Goal: Check status

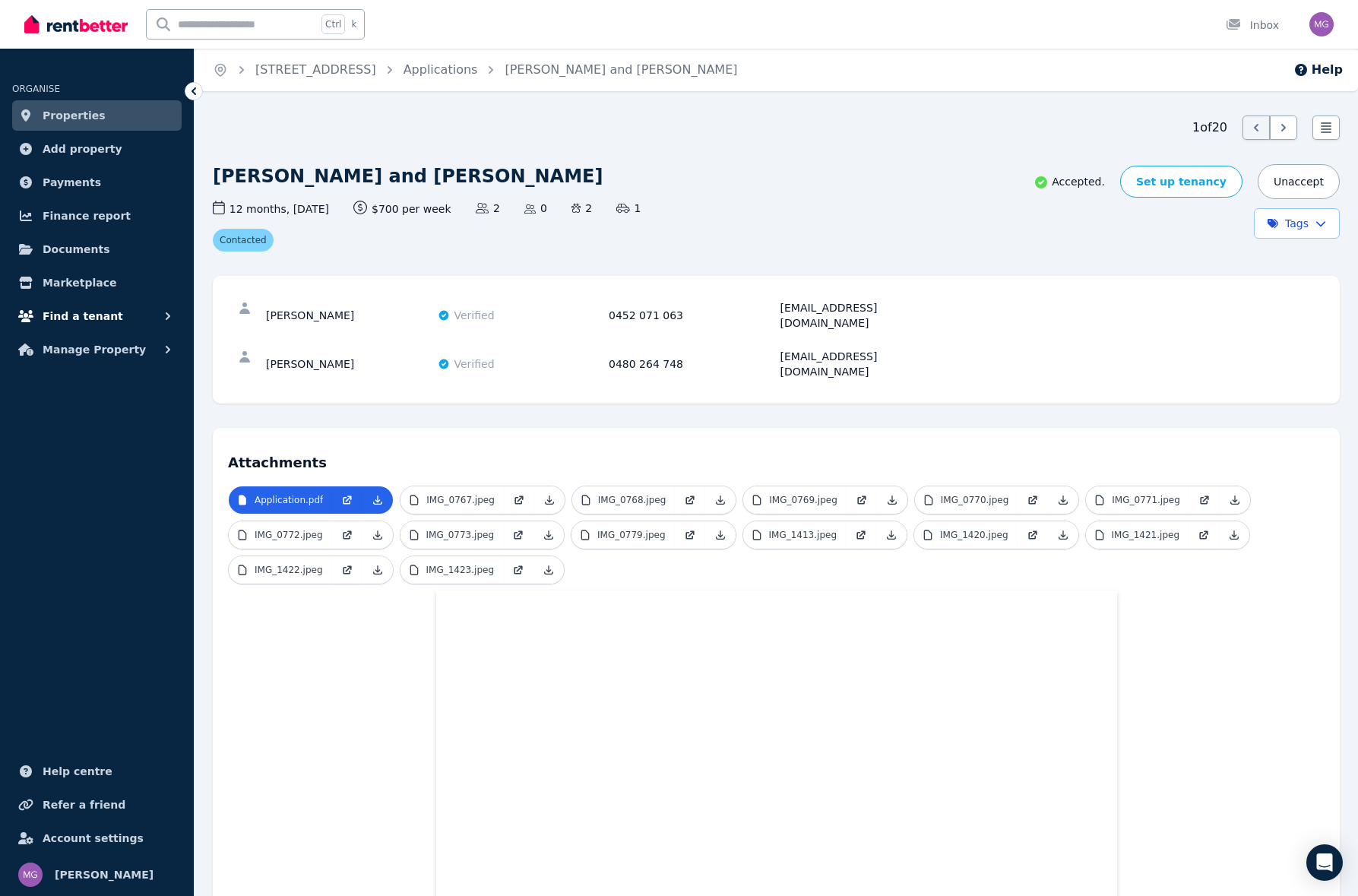
drag, startPoint x: 88, startPoint y: 323, endPoint x: 93, endPoint y: 329, distance: 7.8
click at [88, 323] on span "Find a tenant" at bounding box center [83, 316] width 81 height 18
click at [95, 473] on span "Manage Property" at bounding box center [94, 474] width 103 height 18
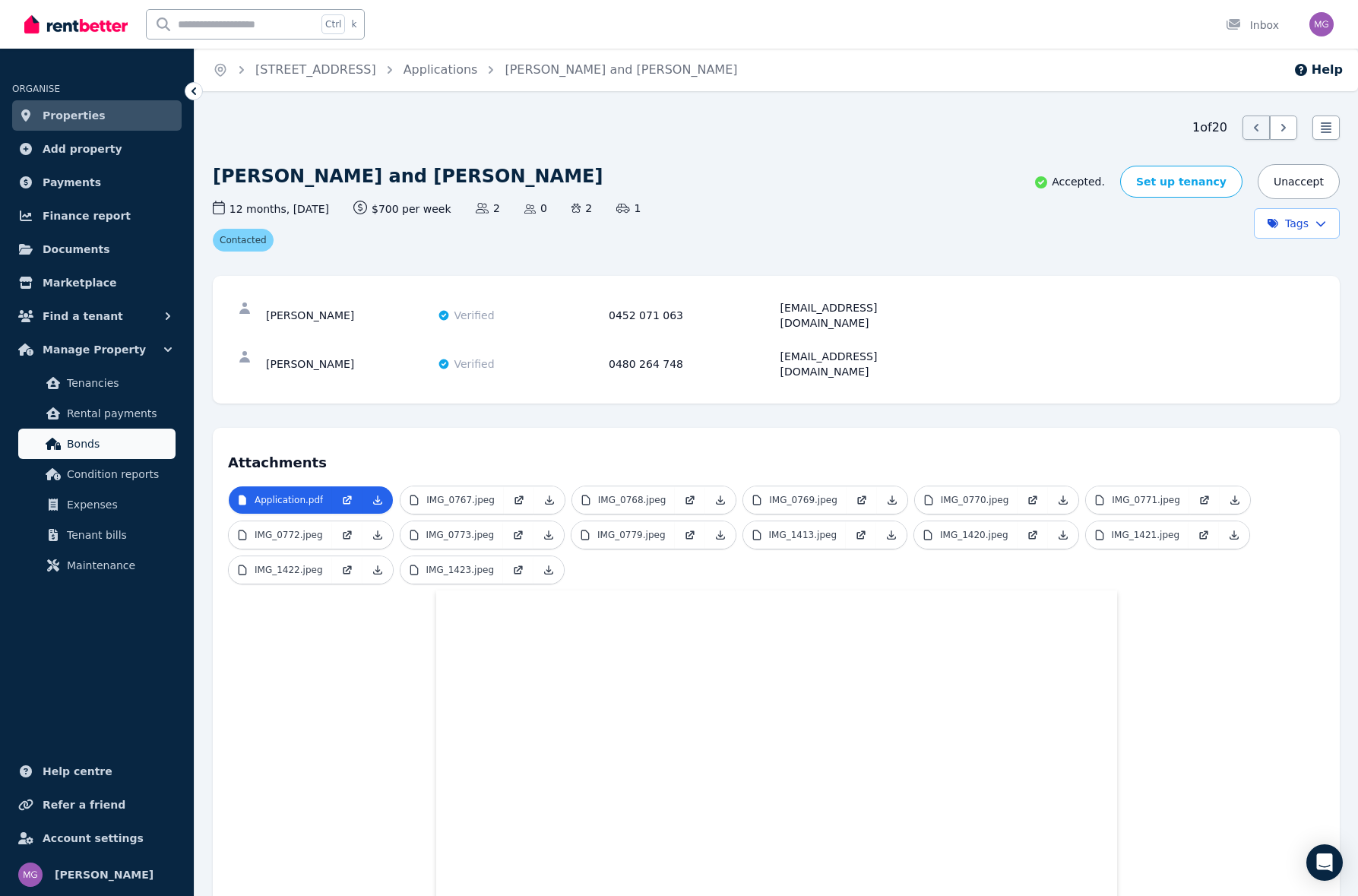
click at [100, 435] on span "Bonds" at bounding box center [118, 444] width 102 height 18
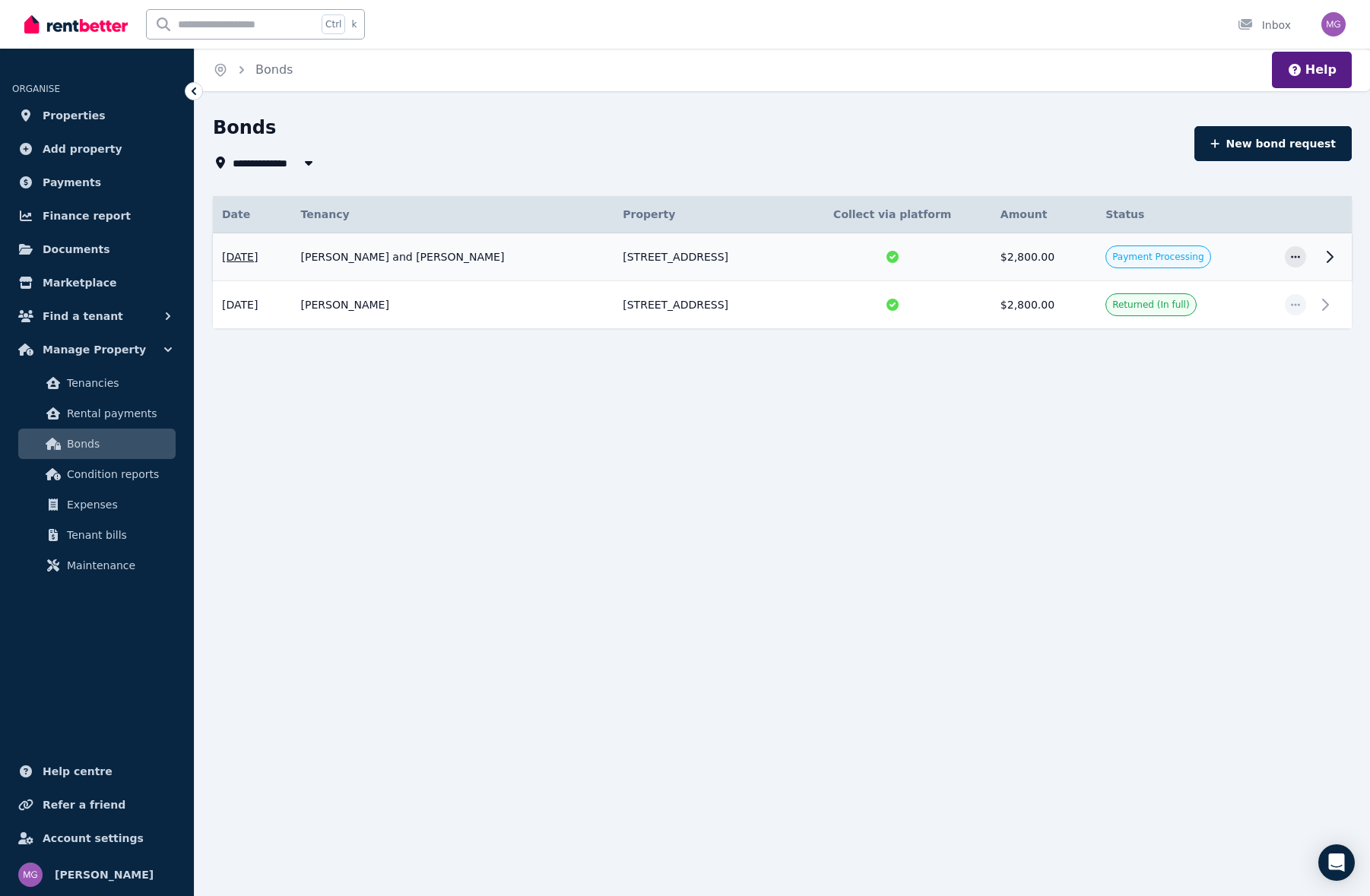
click at [1316, 253] on td at bounding box center [1333, 257] width 36 height 48
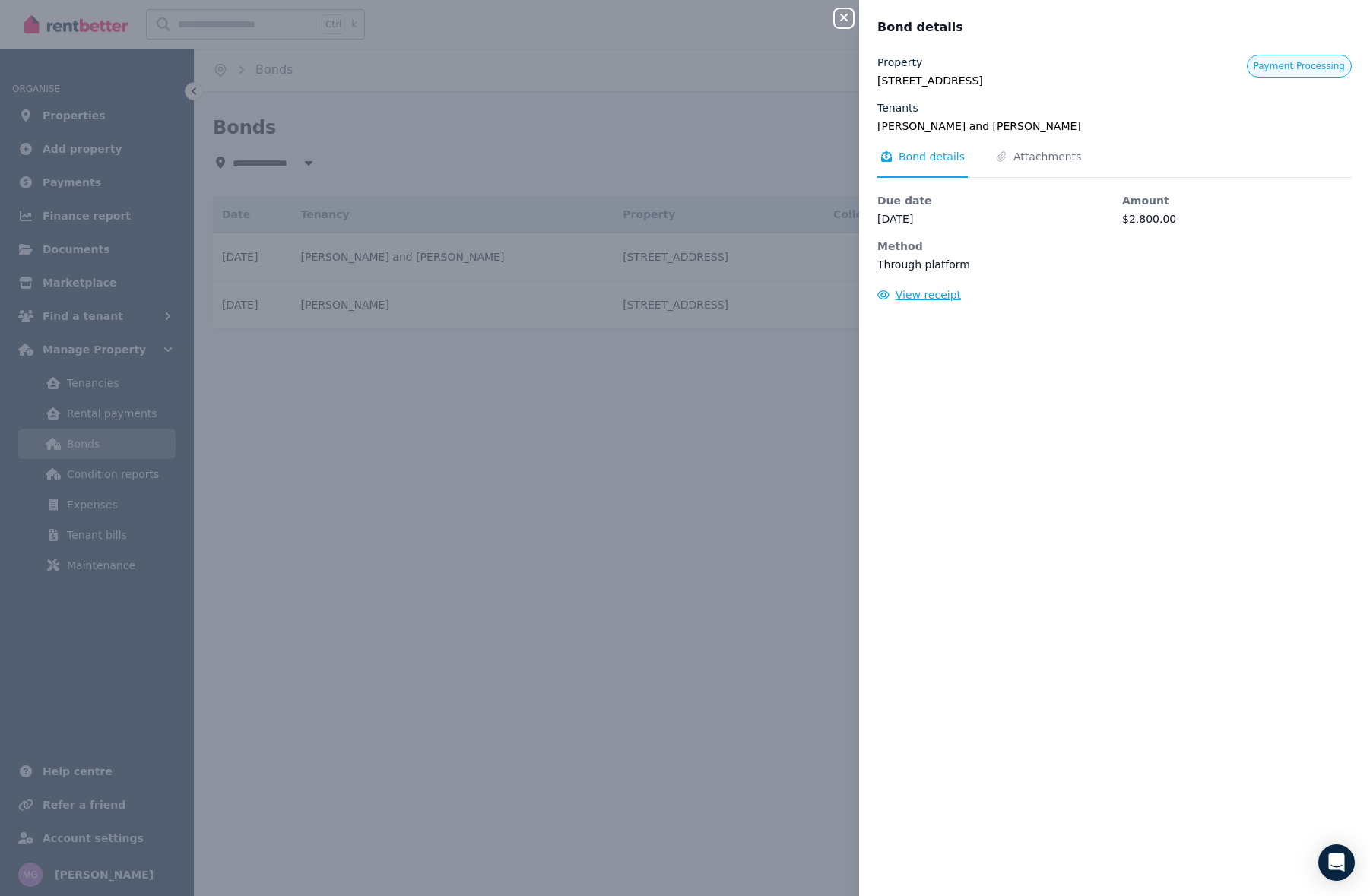
click at [939, 297] on span "View receipt" at bounding box center [928, 295] width 65 height 12
click at [847, 15] on icon "button" at bounding box center [843, 17] width 18 height 12
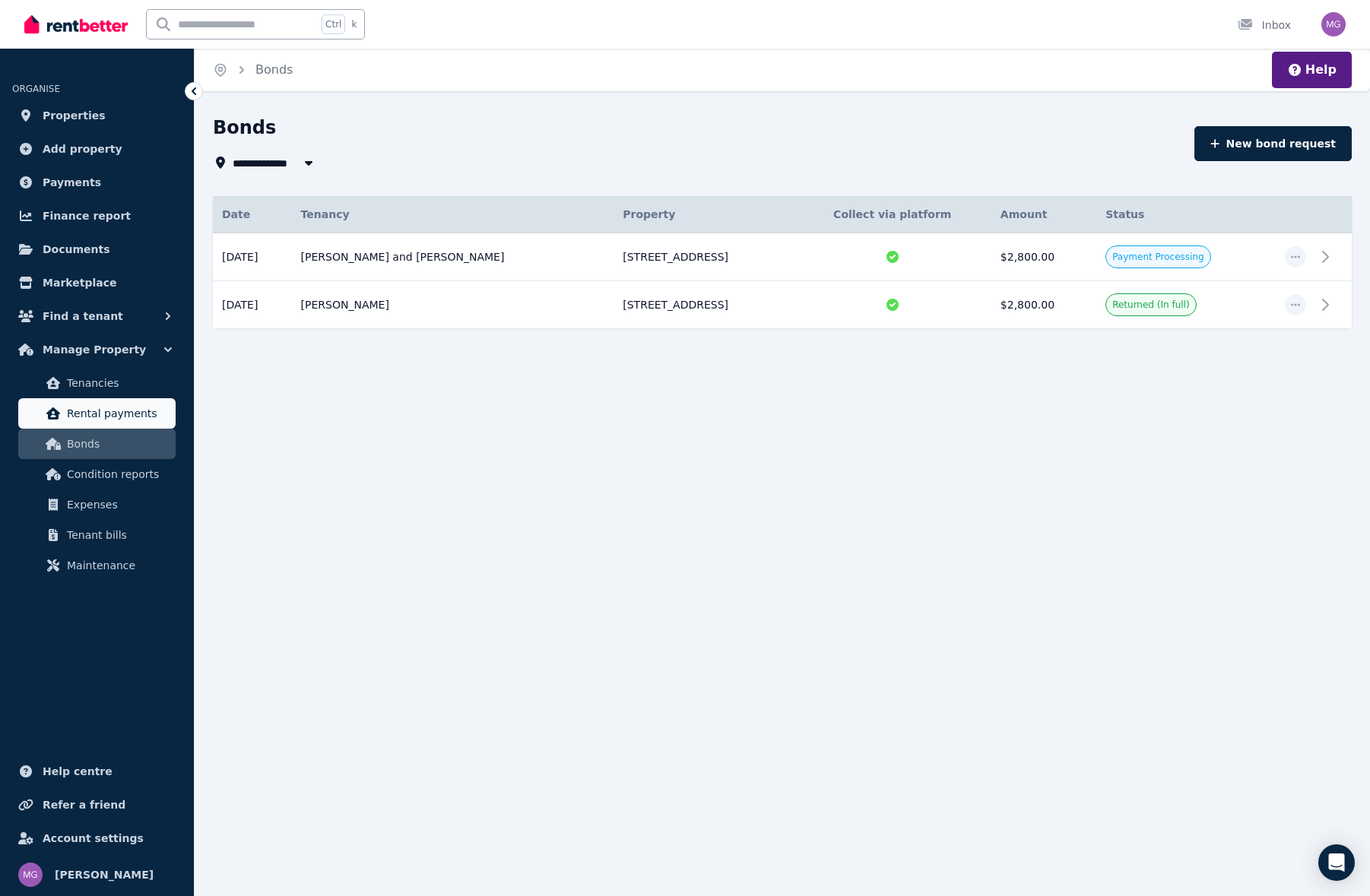
click at [116, 409] on span "Rental payments" at bounding box center [118, 413] width 102 height 18
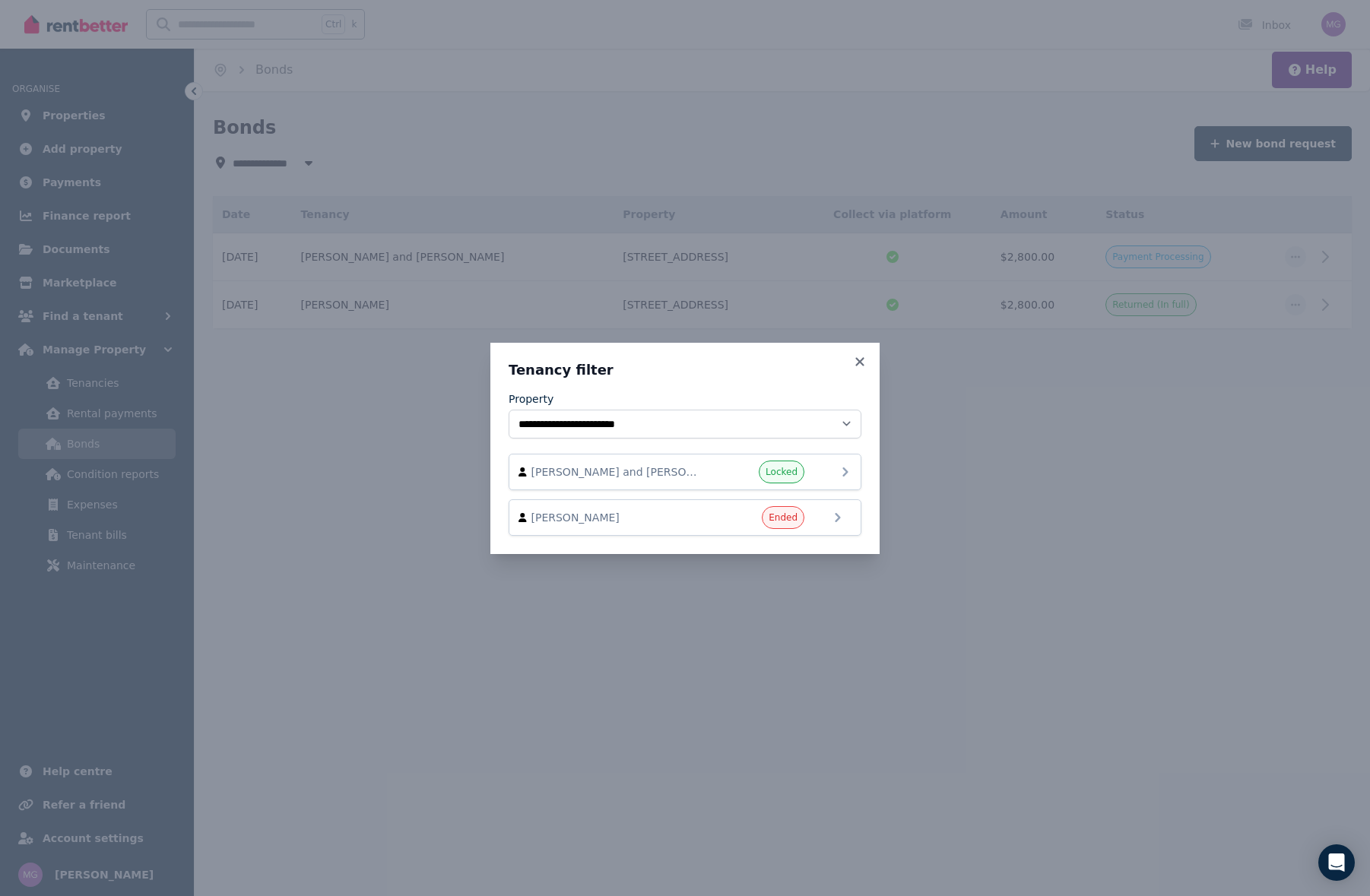
click at [734, 486] on div "[PERSON_NAME] and [PERSON_NAME]" at bounding box center [685, 472] width 353 height 36
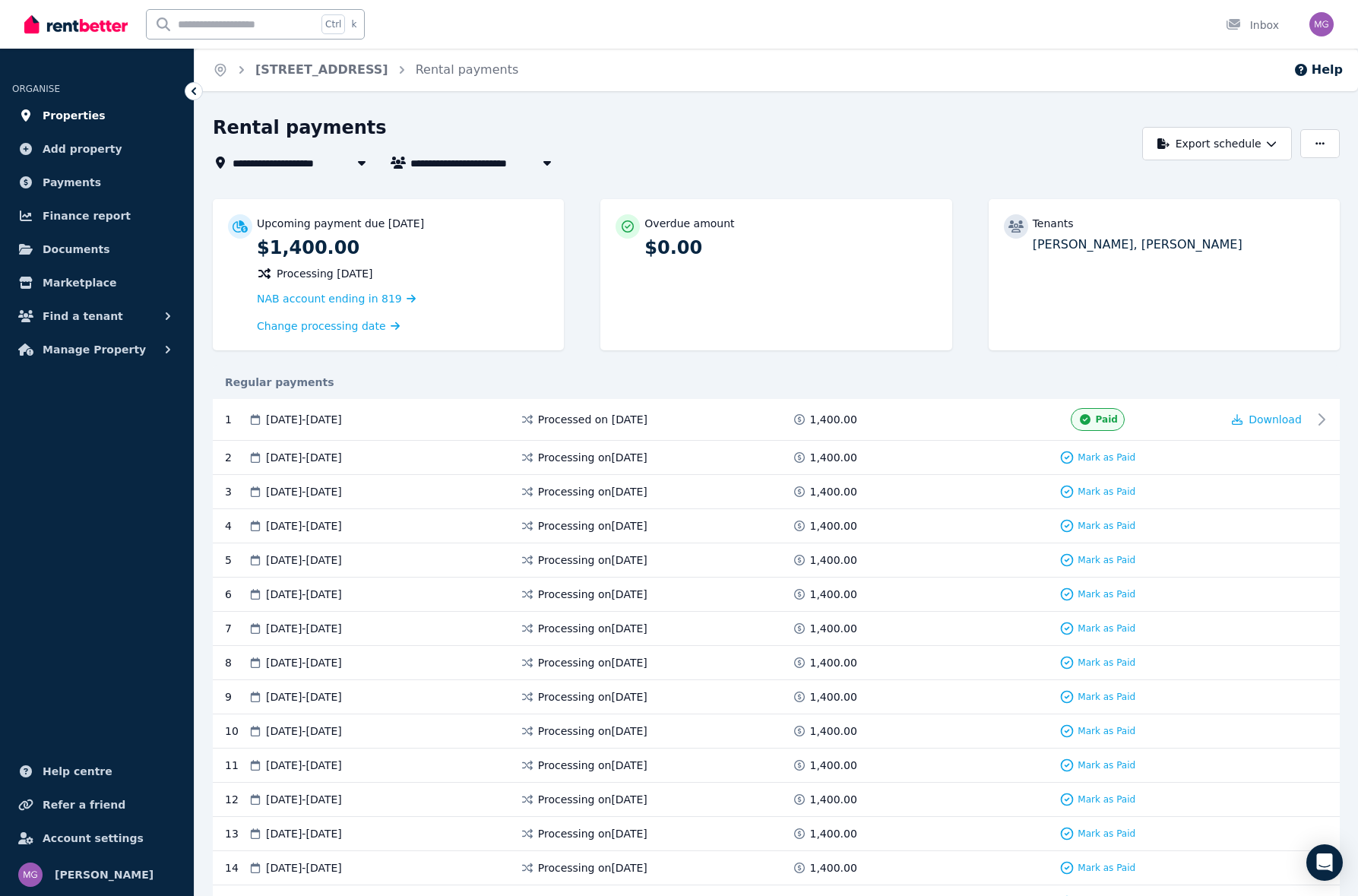
click at [105, 105] on link "Properties" at bounding box center [96, 115] width 169 height 30
